Goal: Transaction & Acquisition: Book appointment/travel/reservation

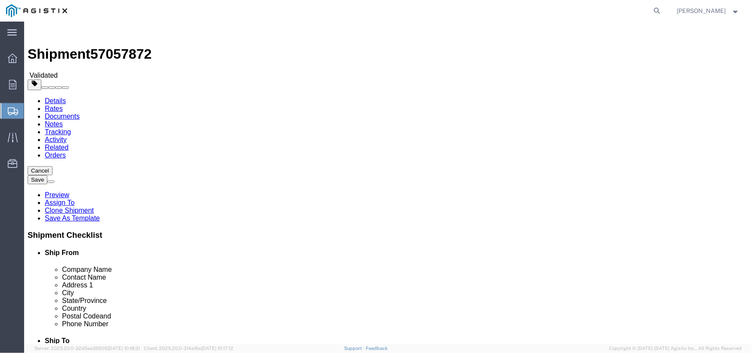
select select "68671"
select select "24986"
click button "Rate Shipment"
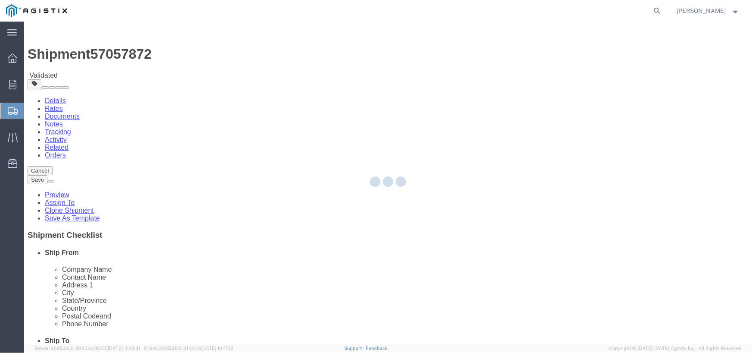
click at [698, 210] on div at bounding box center [388, 183] width 728 height 322
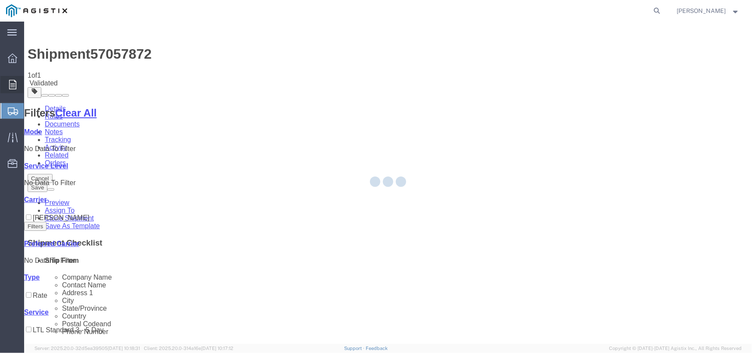
click at [7, 82] on agx-main-menu "main_menu Created with Sketch. Collapse Menu Overview Orders Shipments Shipment…" at bounding box center [12, 187] width 24 height 331
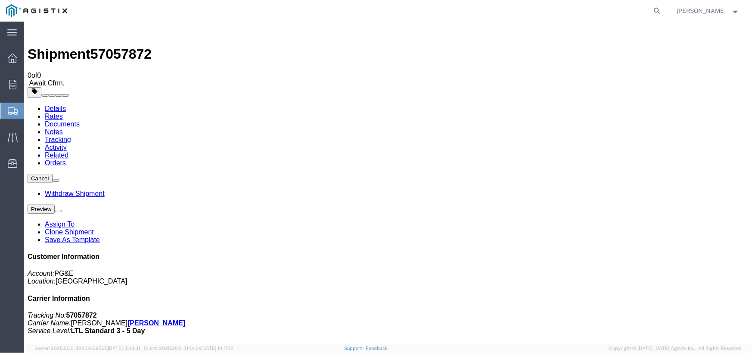
scroll to position [51, 0]
click at [469, 104] on ul "Details Rates Documents Notes Tracking Activity Related Orders" at bounding box center [387, 135] width 721 height 62
drag, startPoint x: 469, startPoint y: 54, endPoint x: 424, endPoint y: 51, distance: 45.4
click at [424, 104] on ul "Details Rates Documents Notes Tracking Activity Related Orders" at bounding box center [387, 135] width 721 height 62
